Goal: Information Seeking & Learning: Find specific page/section

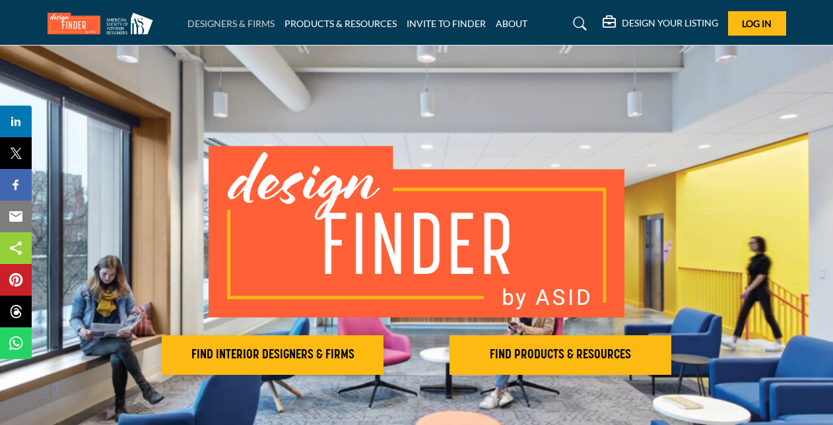
click at [240, 20] on link "DESIGNERS & FIRMS" at bounding box center [231, 23] width 87 height 11
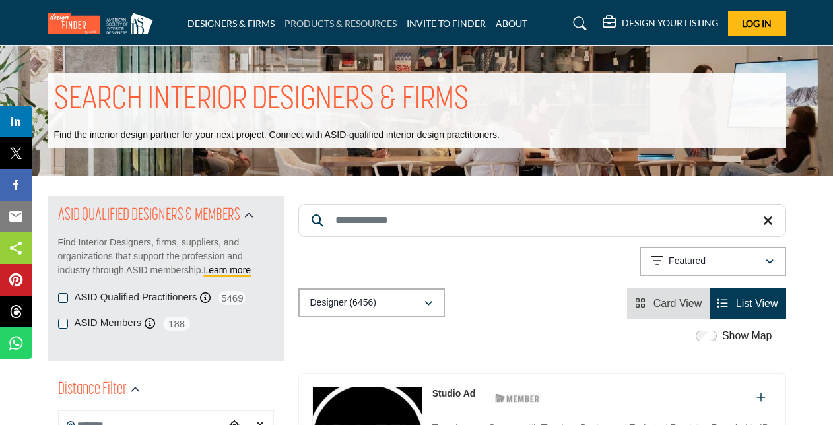
click at [369, 22] on link "PRODUCTS & RESOURCES" at bounding box center [341, 23] width 112 height 11
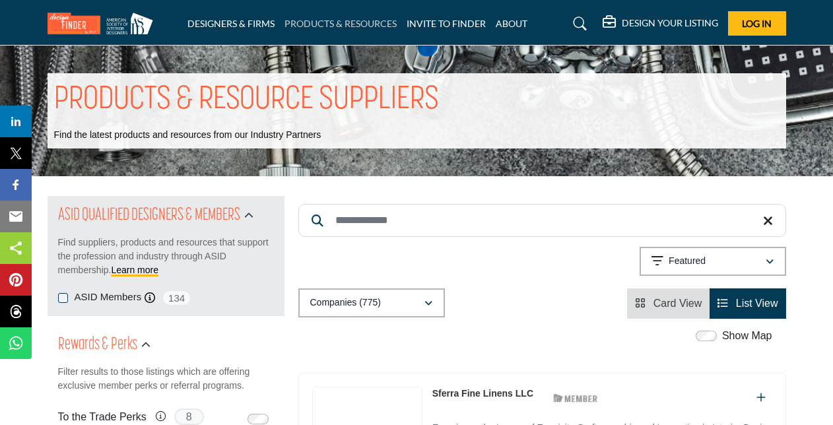
click at [334, 24] on link "PRODUCTS & RESOURCES" at bounding box center [341, 23] width 112 height 11
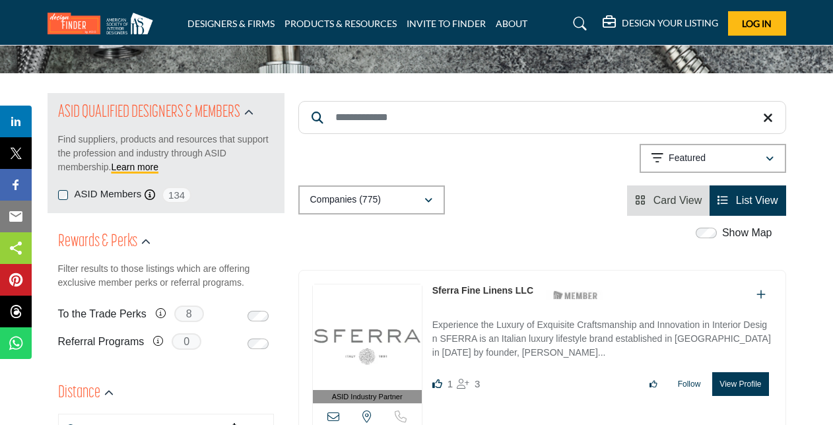
scroll to position [94, 0]
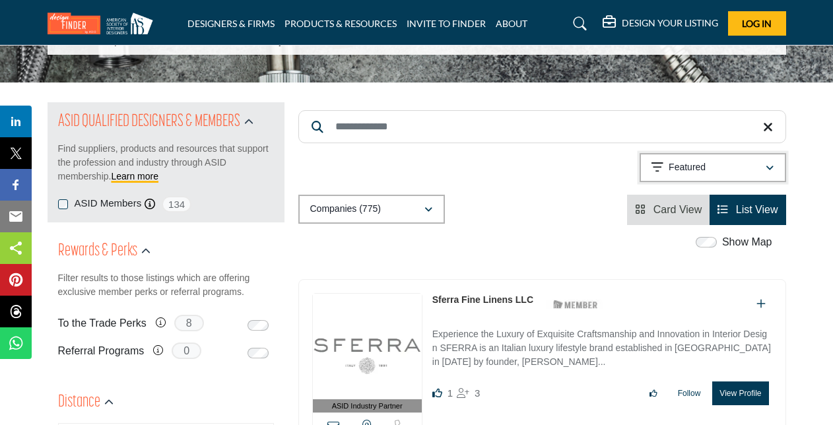
click at [719, 166] on div "Featured" at bounding box center [709, 168] width 114 height 16
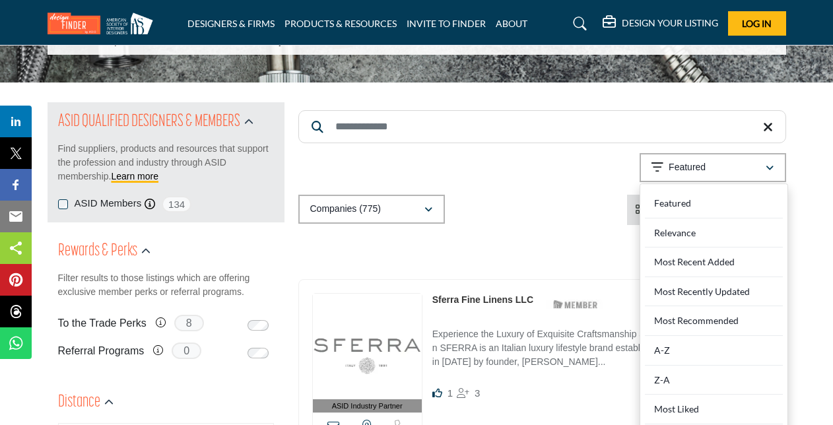
click at [531, 212] on div "Companies (775) All (922) Companies (775) Products (147) Projects (0)" at bounding box center [543, 210] width 488 height 30
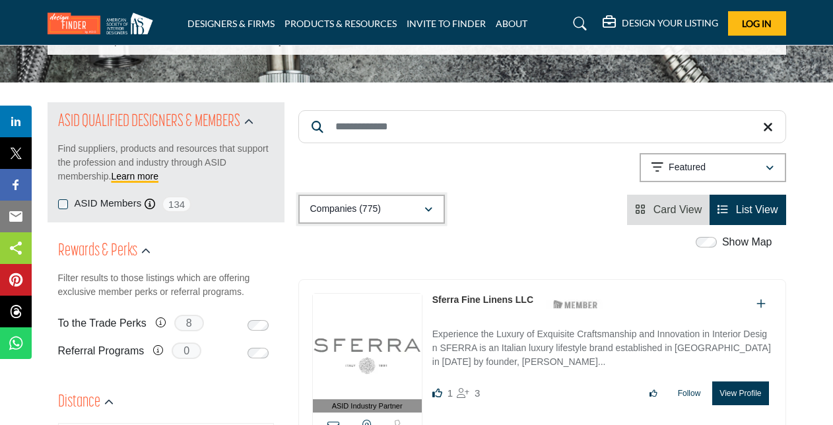
click at [427, 210] on icon "button" at bounding box center [429, 209] width 8 height 9
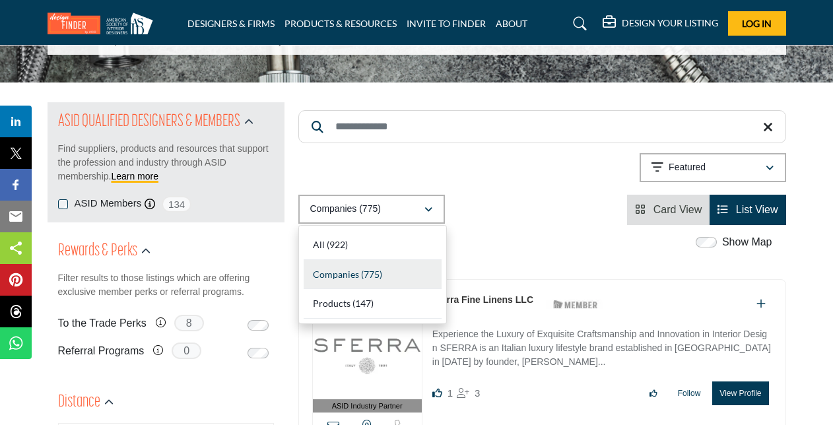
click at [535, 190] on div "Searched Term Searched Results 21" at bounding box center [543, 163] width 488 height 123
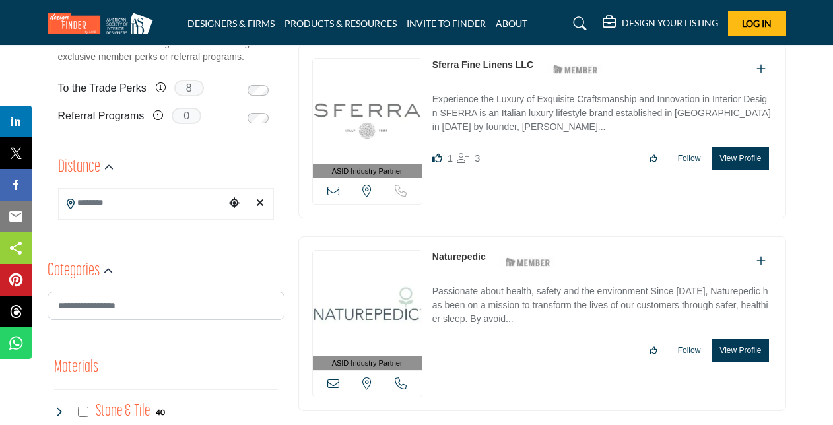
scroll to position [330, 0]
click at [96, 209] on input "Search Location" at bounding box center [142, 202] width 166 height 26
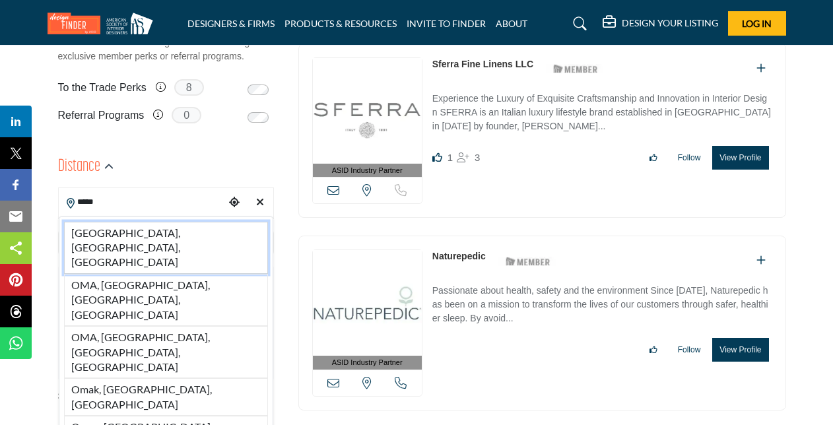
click at [102, 233] on li "Omaha, NE, USA" at bounding box center [166, 248] width 204 height 52
click at [102, 233] on div "United States" at bounding box center [166, 243] width 216 height 28
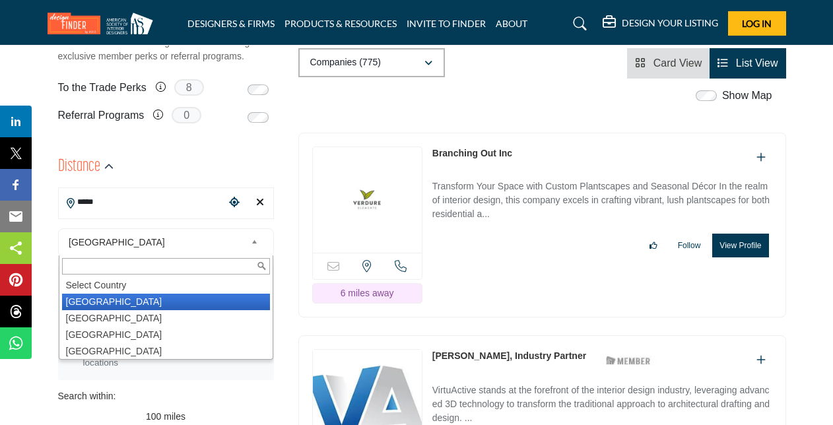
type input "**********"
type input "***"
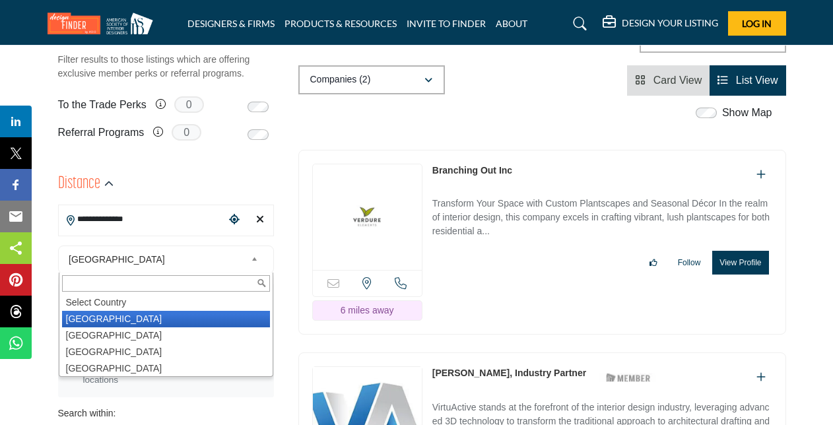
scroll to position [312, 0]
click at [400, 174] on img at bounding box center [367, 218] width 109 height 106
